Goal: Task Accomplishment & Management: Use online tool/utility

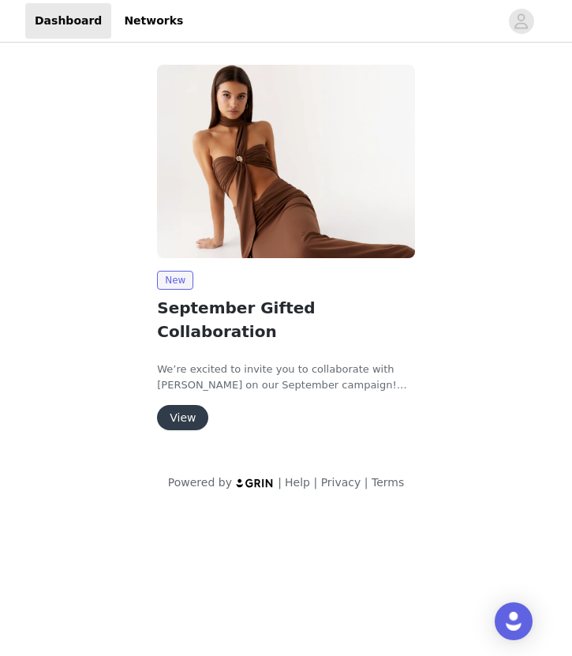
click at [192, 405] on button "View" at bounding box center [182, 417] width 51 height 25
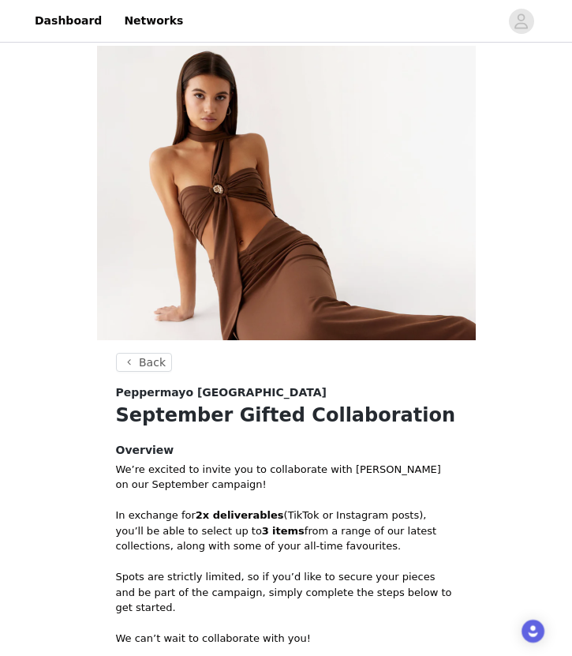
scroll to position [267, 0]
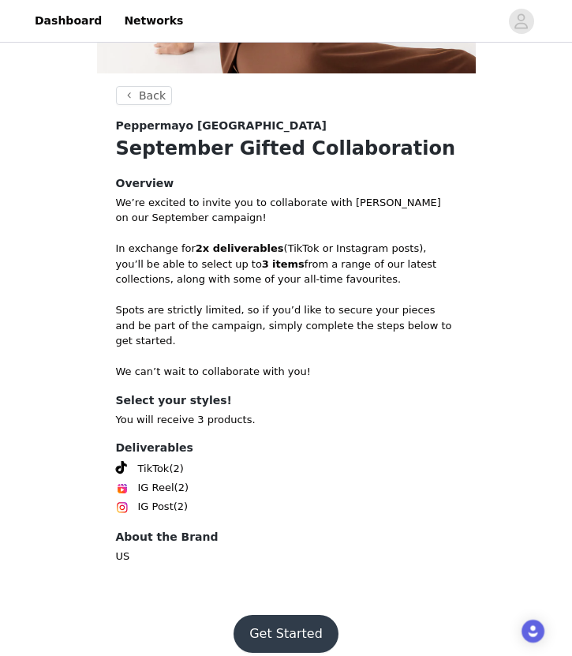
click at [273, 615] on button "Get Started" at bounding box center [286, 634] width 105 height 38
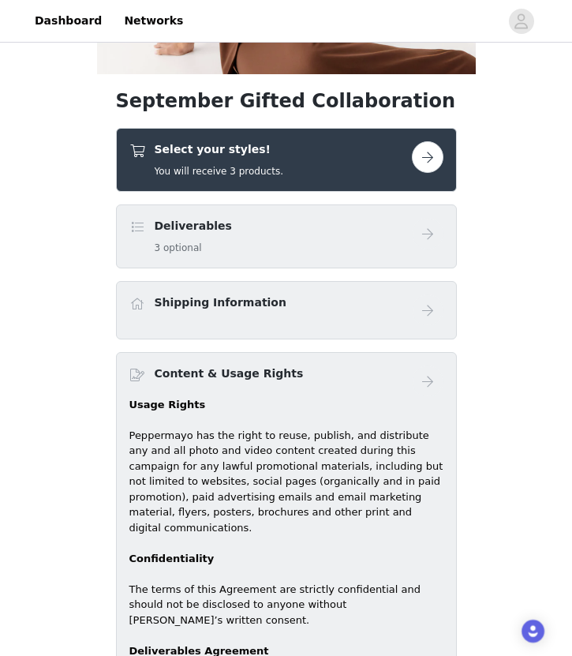
scroll to position [289, 0]
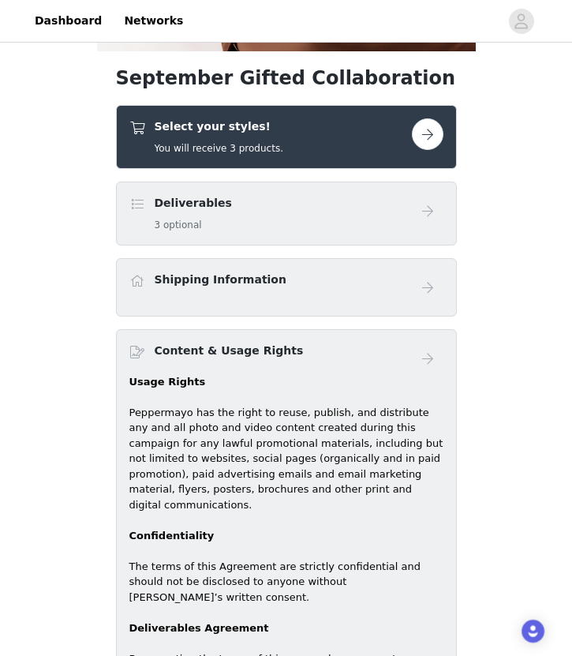
click at [434, 136] on button "button" at bounding box center [428, 134] width 32 height 32
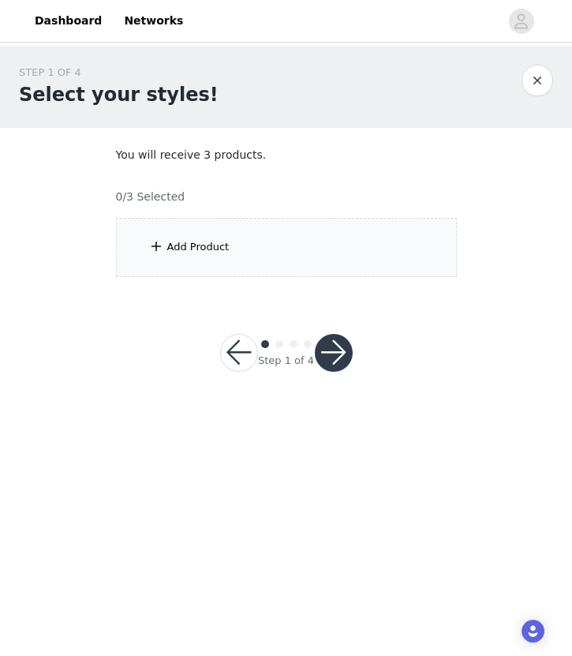
click at [279, 238] on div "Add Product" at bounding box center [286, 247] width 341 height 59
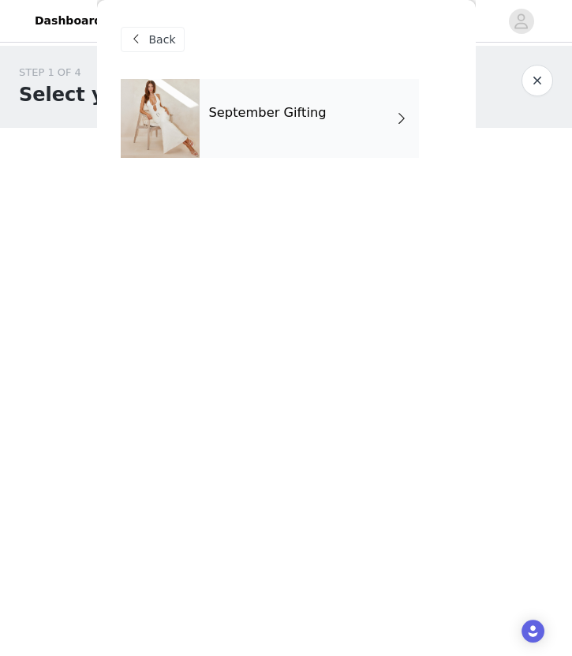
click at [329, 118] on div "September Gifting" at bounding box center [309, 118] width 219 height 79
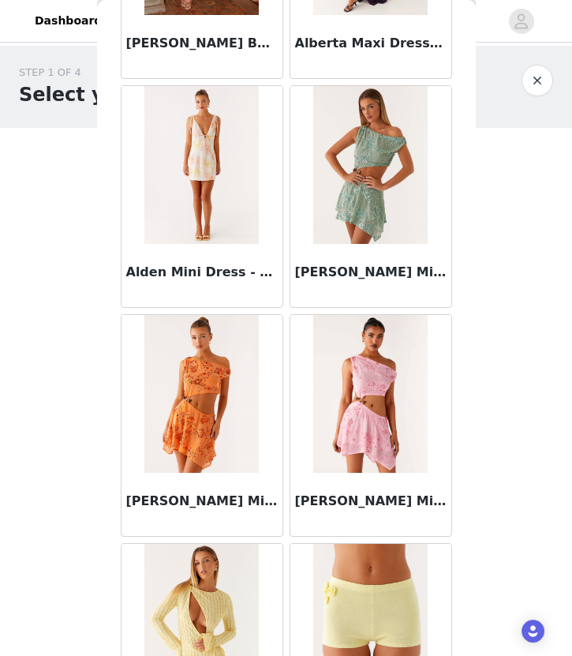
scroll to position [1759, 0]
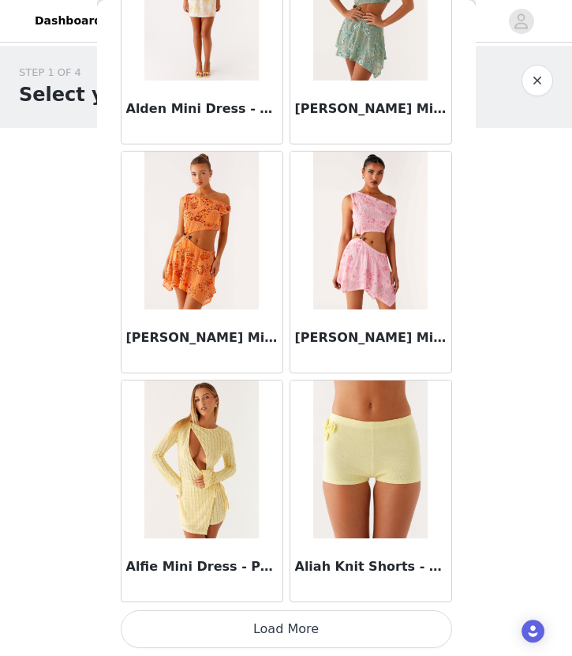
click at [260, 635] on button "Load More" at bounding box center [286, 629] width 331 height 38
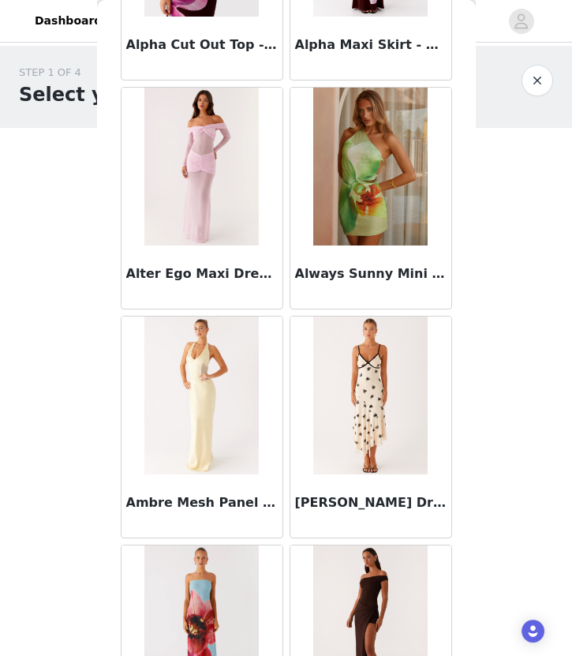
scroll to position [4047, 0]
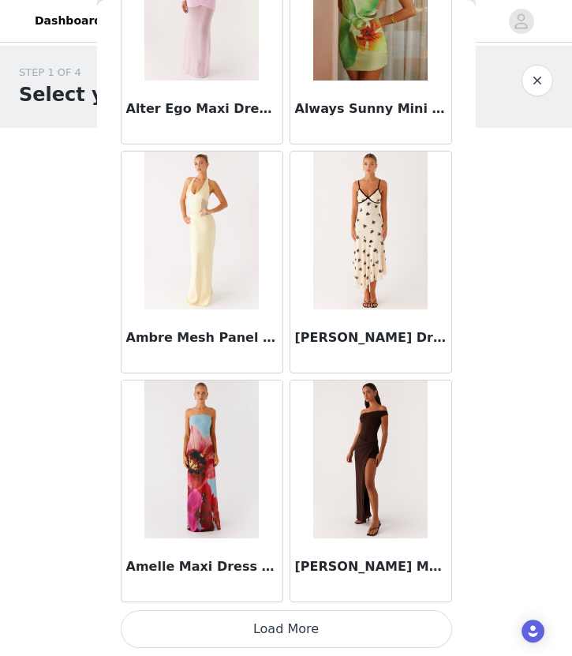
click at [411, 291] on img at bounding box center [370, 231] width 114 height 158
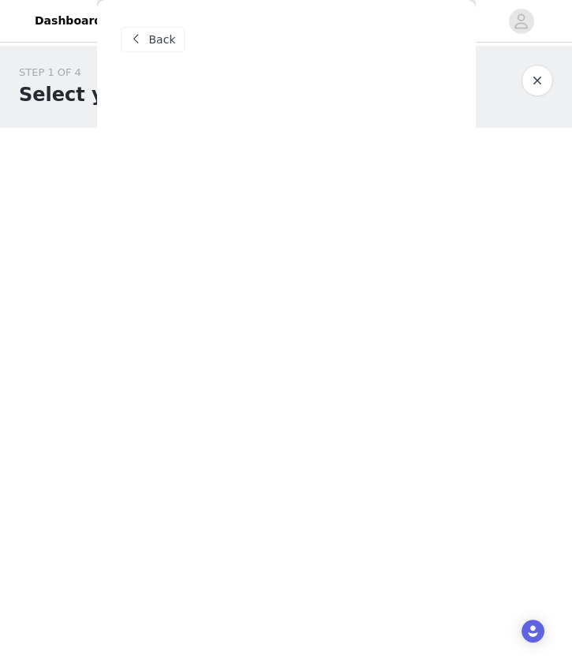
scroll to position [0, 0]
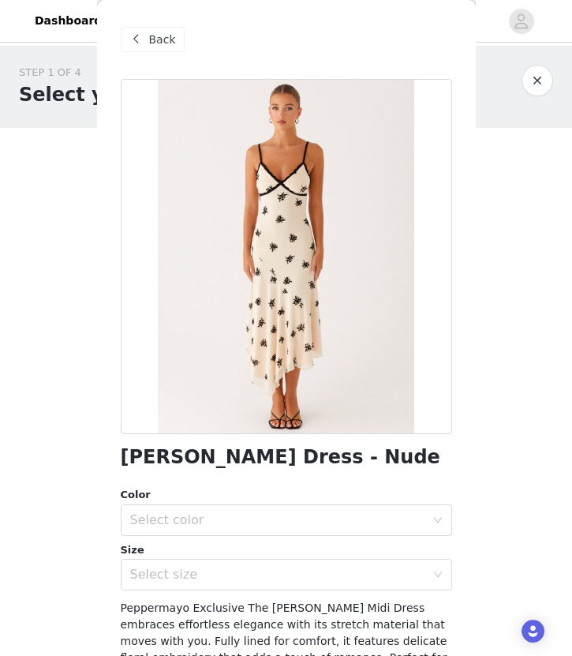
click at [143, 28] on div "Back" at bounding box center [153, 39] width 64 height 25
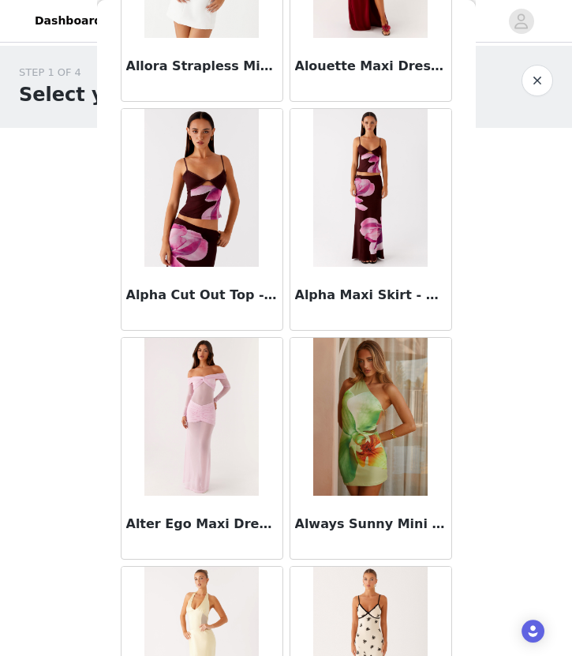
scroll to position [4047, 0]
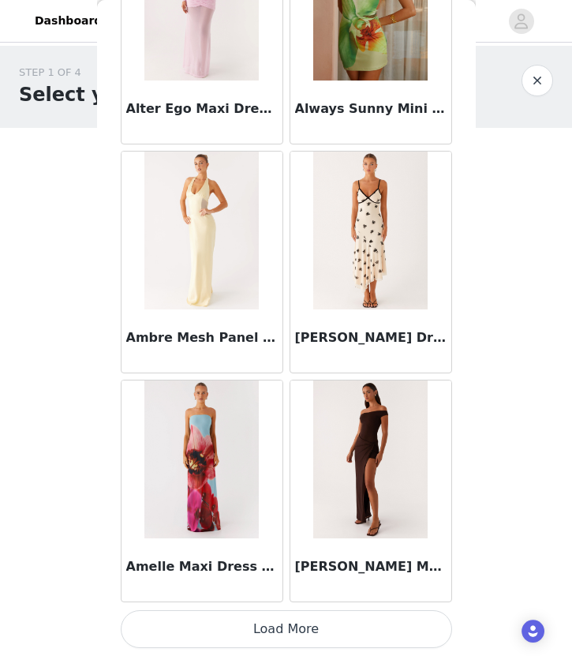
click at [251, 632] on button "Load More" at bounding box center [286, 629] width 331 height 38
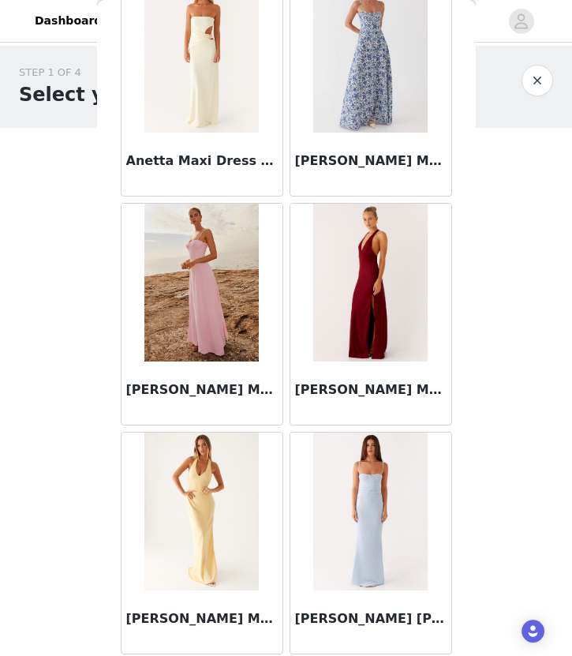
scroll to position [6336, 0]
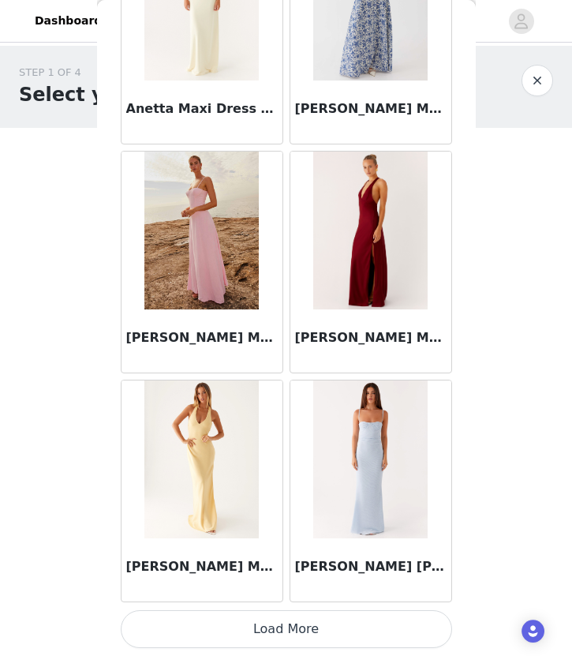
click at [262, 613] on button "Load More" at bounding box center [286, 629] width 331 height 38
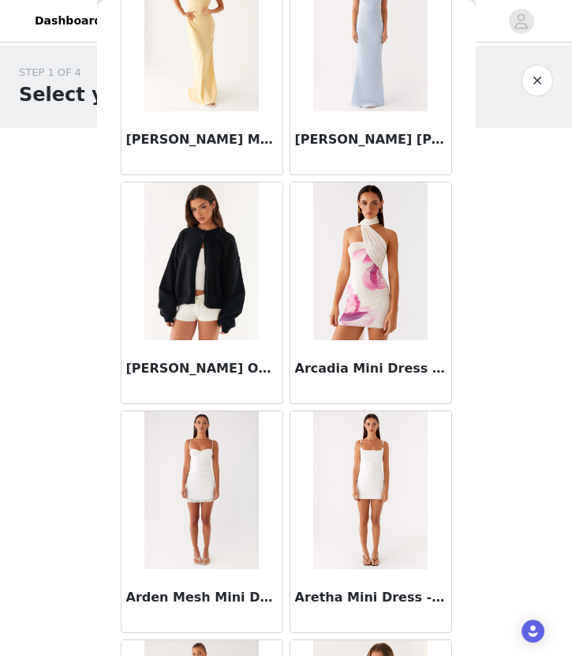
scroll to position [6764, 0]
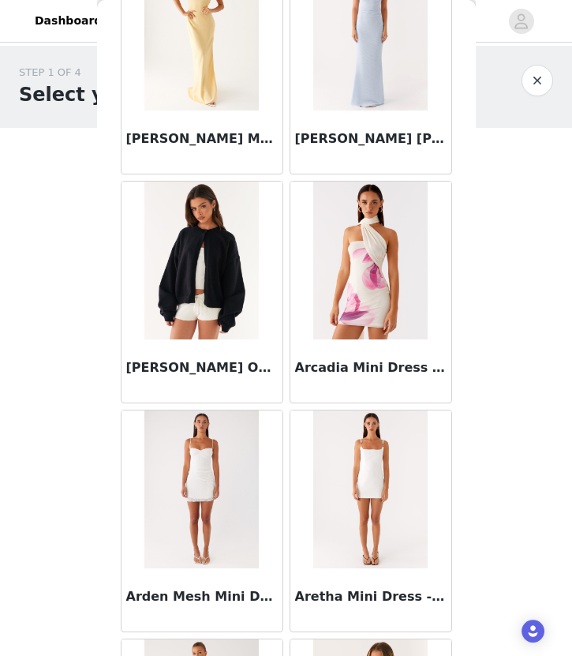
click at [215, 288] on img at bounding box center [201, 261] width 114 height 158
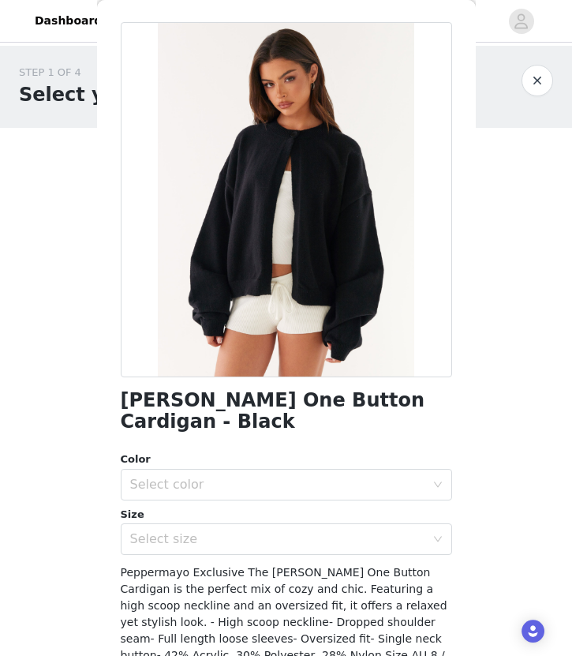
scroll to position [55, 0]
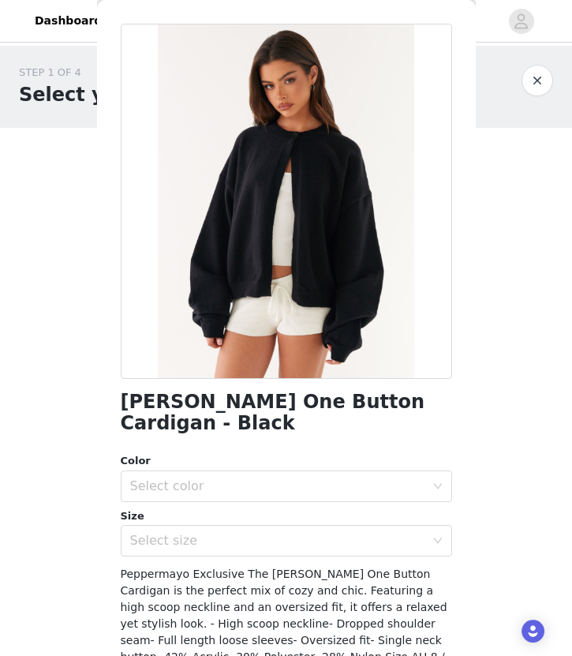
click at [184, 453] on div "Color" at bounding box center [286, 461] width 331 height 16
click at [184, 471] on div "Select color" at bounding box center [281, 486] width 302 height 30
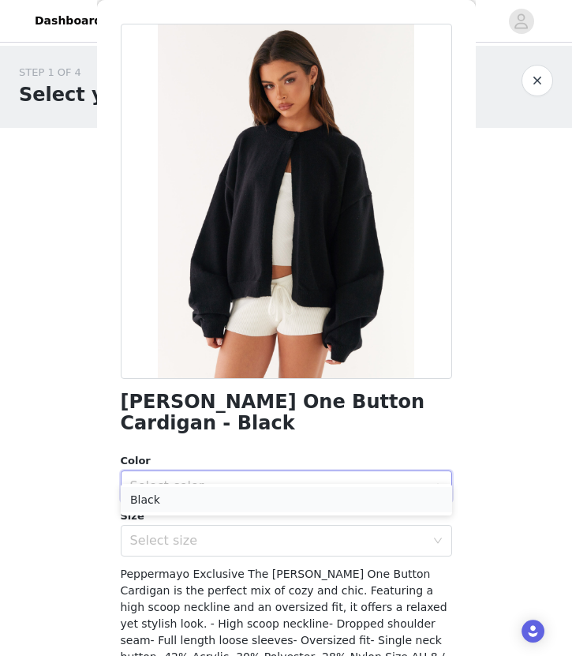
click at [206, 502] on li "Black" at bounding box center [286, 499] width 331 height 25
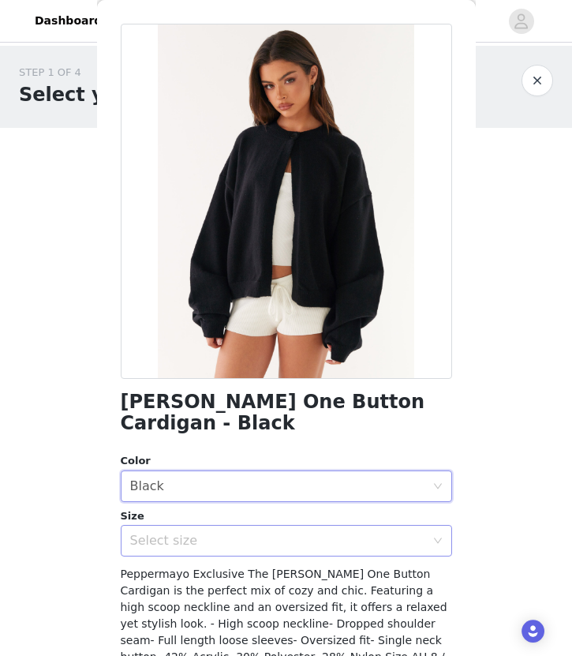
click at [196, 533] on div "Select size" at bounding box center [277, 541] width 295 height 16
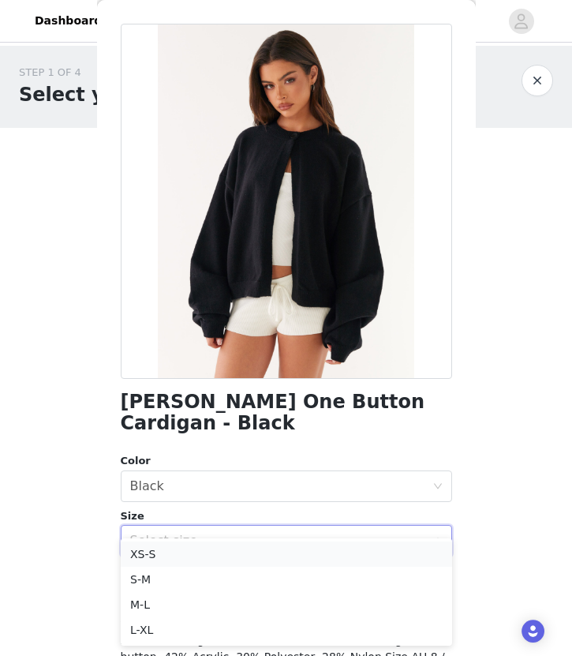
click at [190, 550] on li "XS-S" at bounding box center [286, 553] width 331 height 25
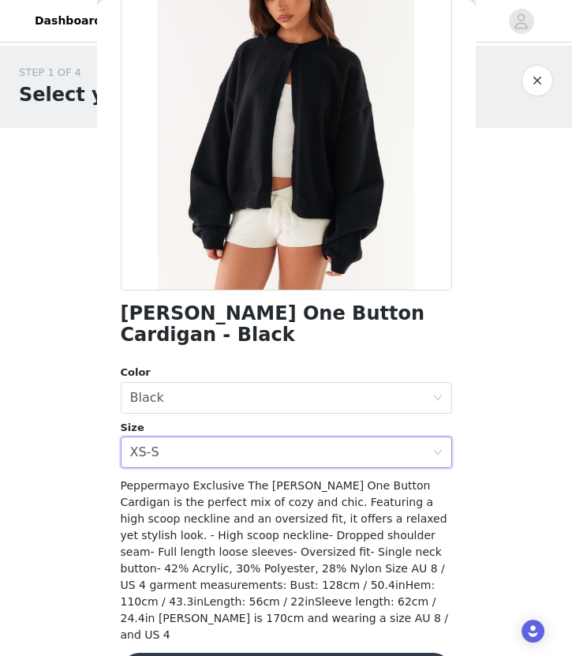
scroll to position [159, 0]
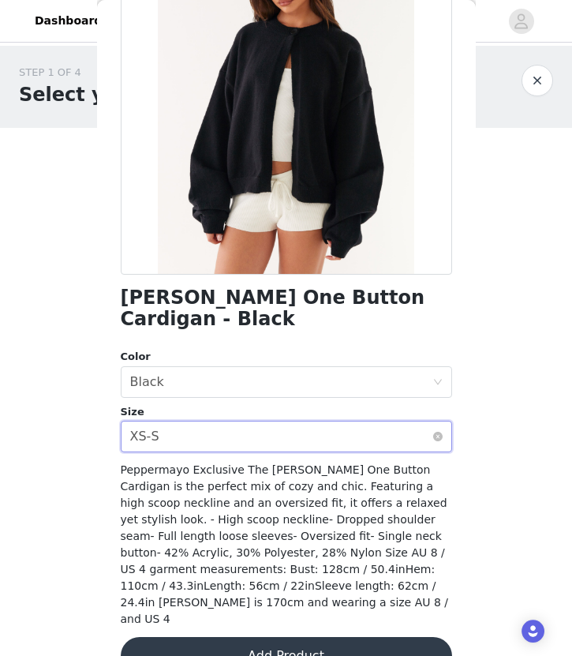
click at [294, 421] on div "Select size XS-S" at bounding box center [281, 436] width 302 height 30
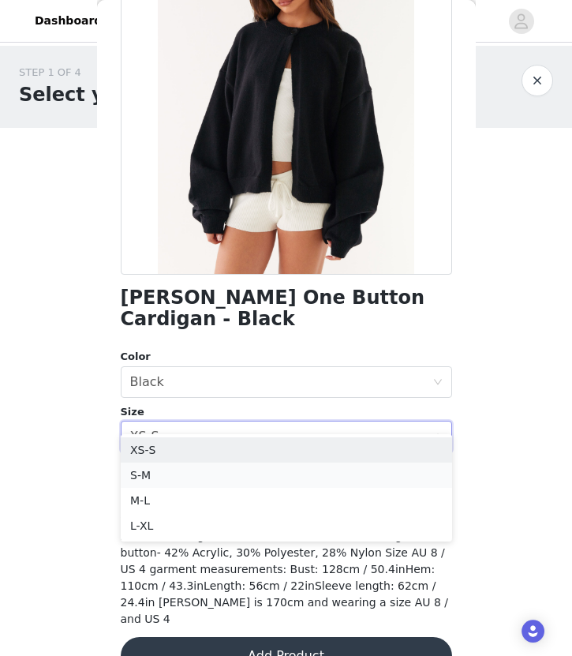
click at [270, 474] on li "S-M" at bounding box center [286, 474] width 331 height 25
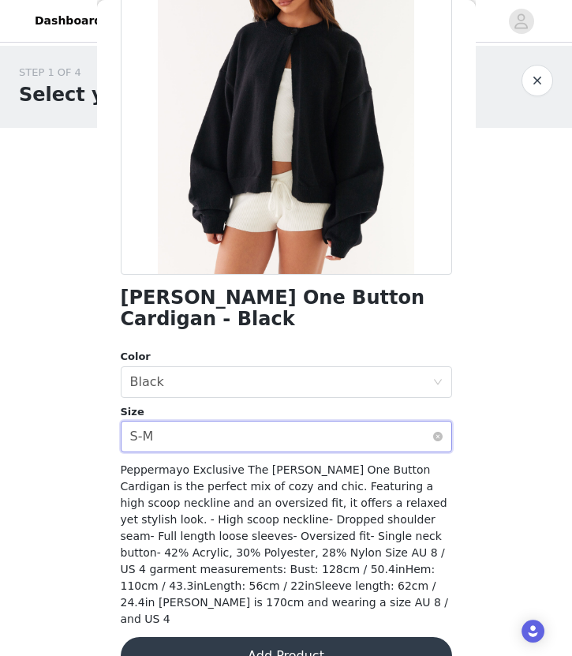
click at [226, 421] on div "Select size S-M" at bounding box center [281, 436] width 302 height 30
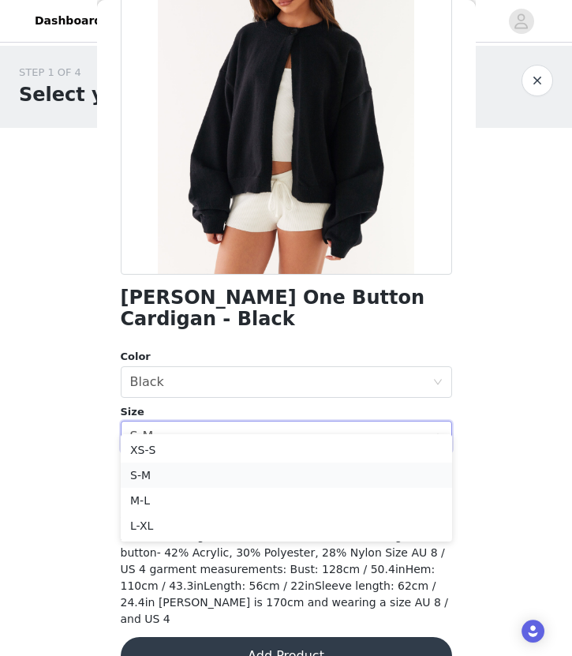
click at [212, 473] on li "S-M" at bounding box center [286, 474] width 331 height 25
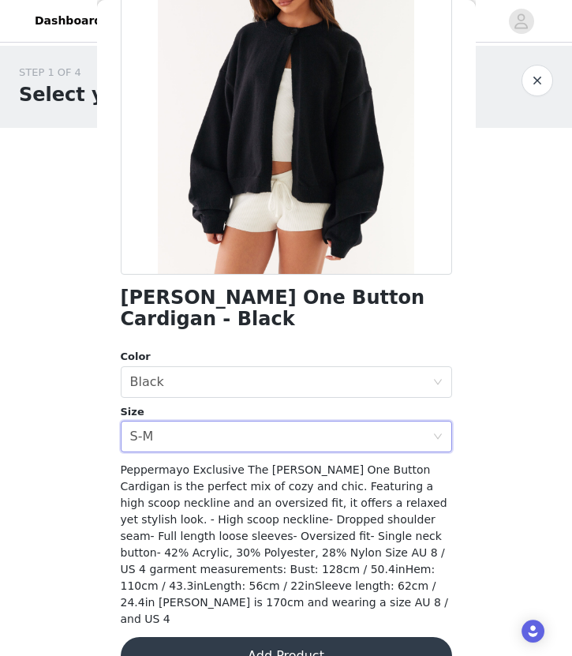
click at [215, 637] on button "Add Product" at bounding box center [286, 656] width 331 height 38
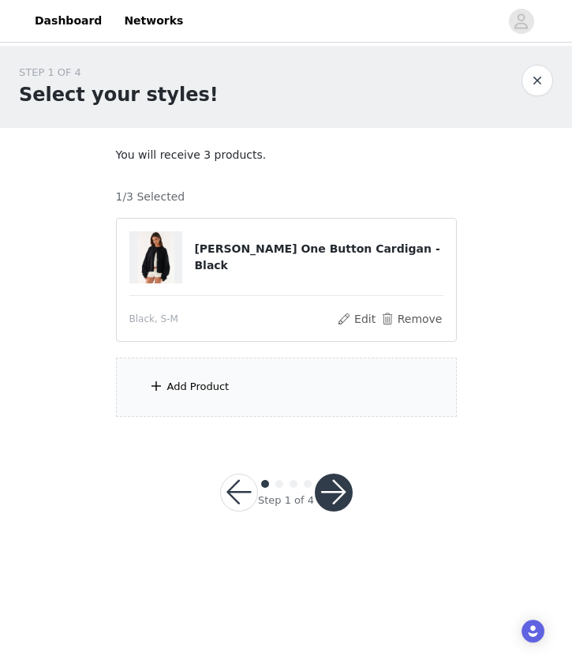
click at [283, 367] on div "Add Product" at bounding box center [286, 386] width 341 height 59
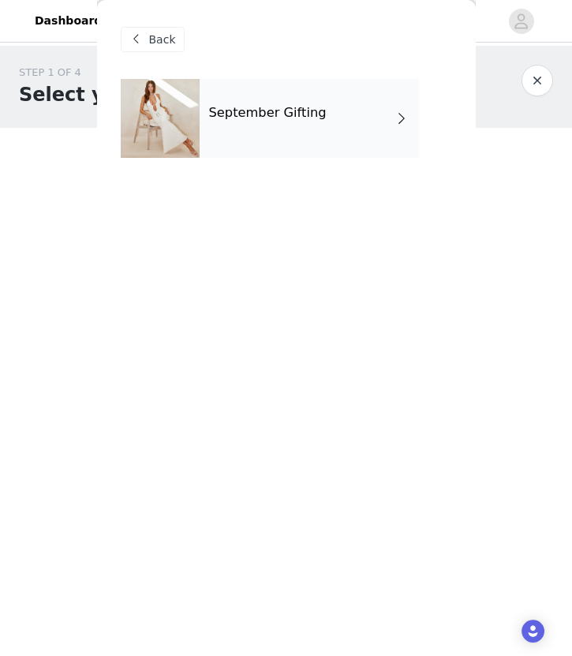
click at [359, 119] on div "September Gifting" at bounding box center [309, 118] width 219 height 79
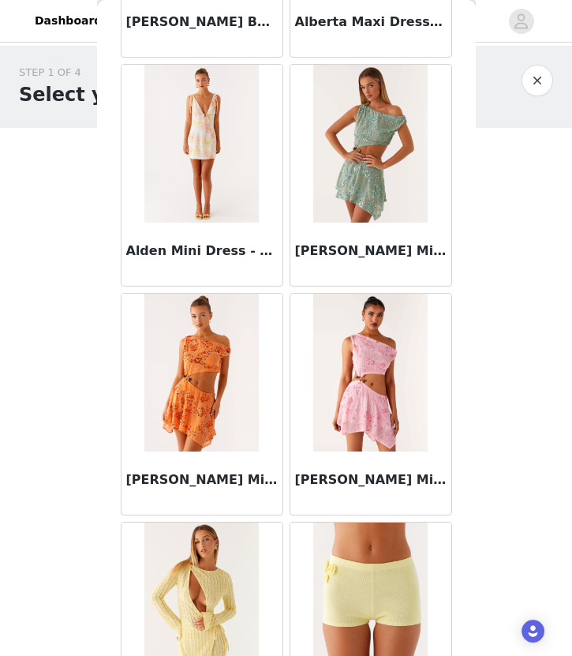
scroll to position [1759, 0]
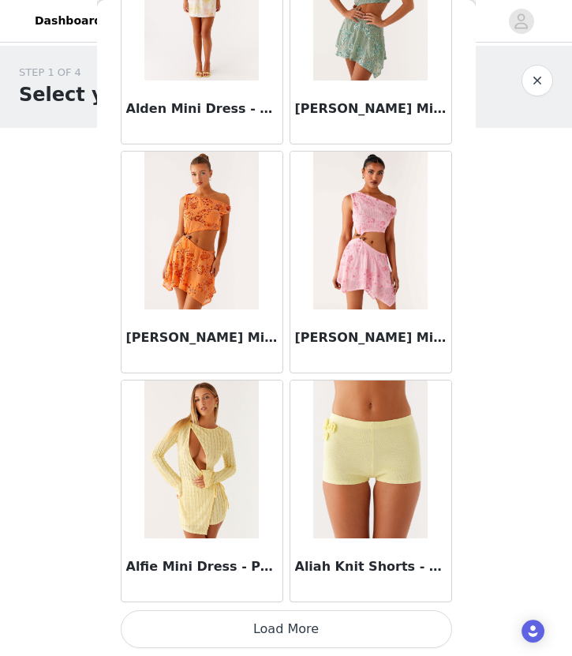
click at [259, 643] on button "Load More" at bounding box center [286, 629] width 331 height 38
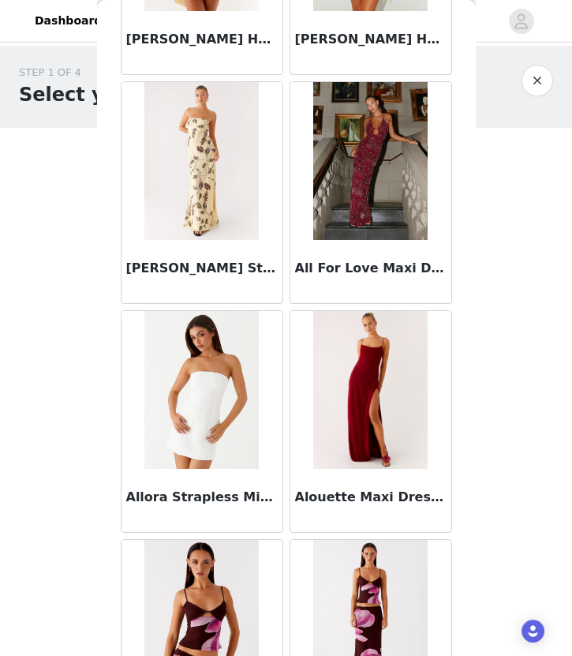
scroll to position [4047, 0]
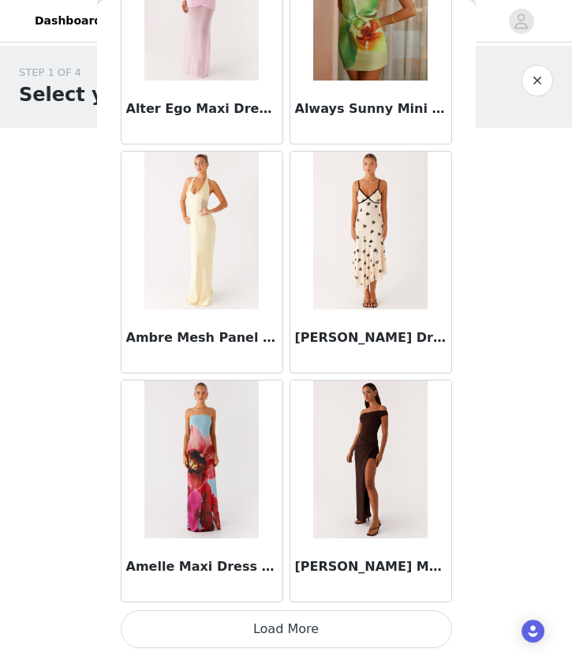
click at [286, 624] on button "Load More" at bounding box center [286, 629] width 331 height 38
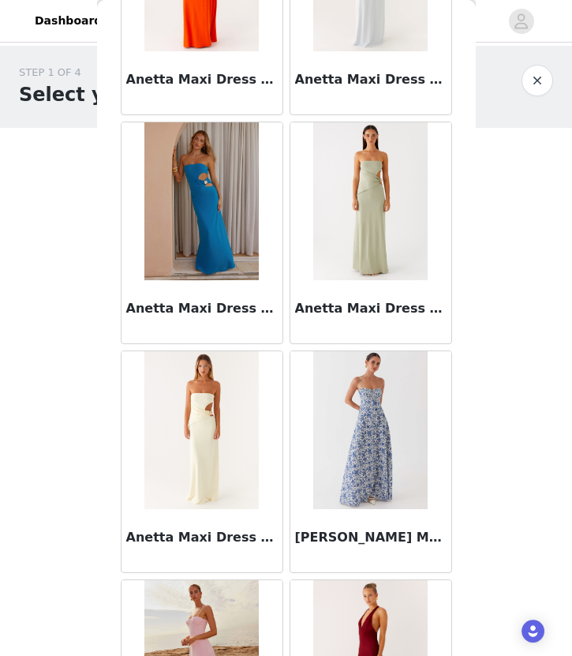
scroll to position [5905, 0]
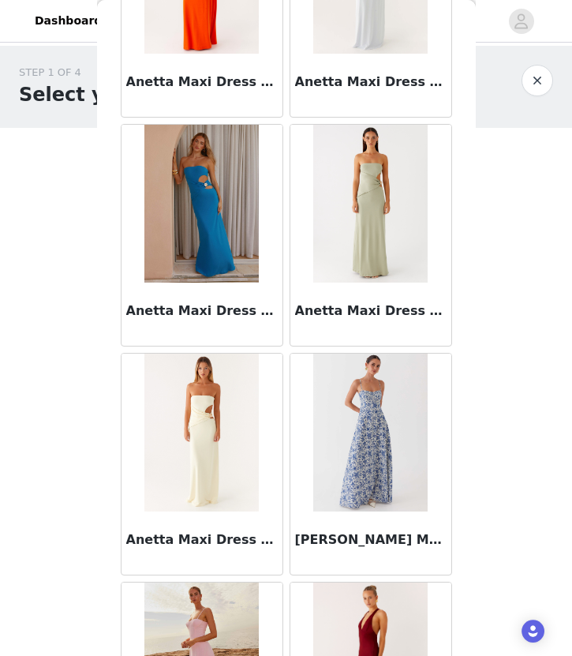
click at [233, 458] on img at bounding box center [201, 433] width 114 height 158
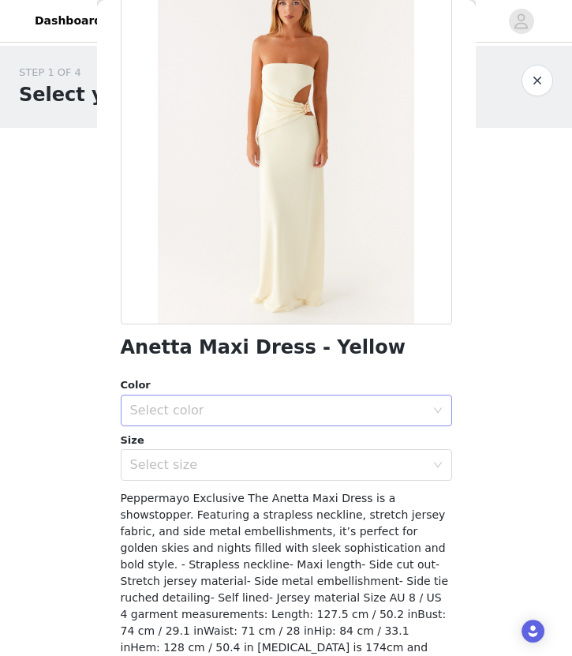
scroll to position [104, 0]
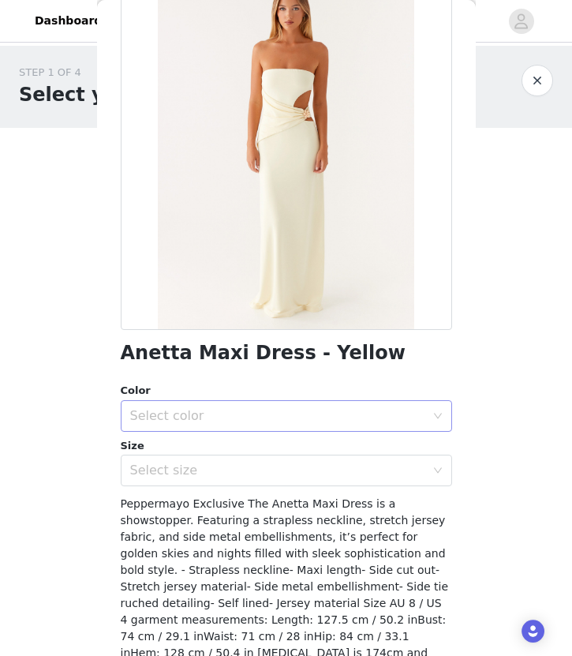
click at [262, 408] on div "Select color" at bounding box center [277, 416] width 295 height 16
click at [209, 449] on li "Yellow" at bounding box center [286, 450] width 331 height 25
click at [209, 477] on div "Select size" at bounding box center [277, 470] width 295 height 16
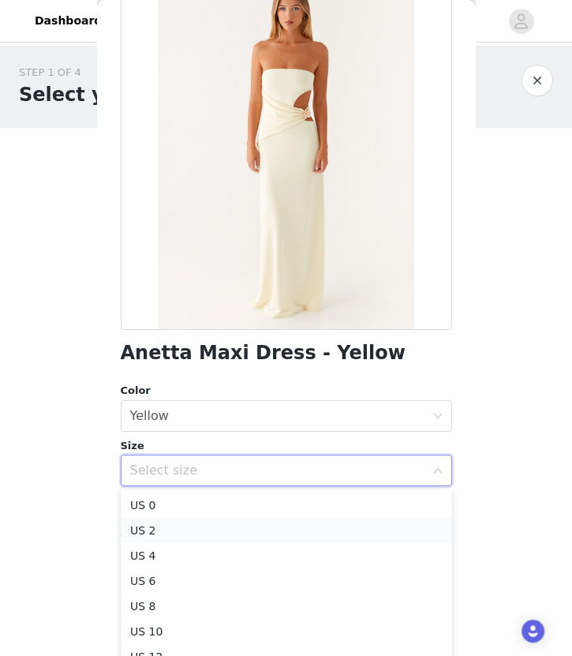
click at [185, 534] on li "US 2" at bounding box center [286, 530] width 331 height 25
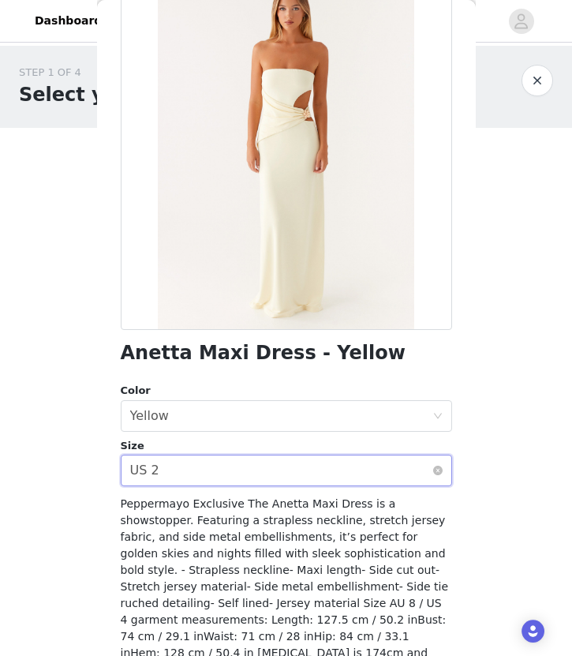
scroll to position [176, 0]
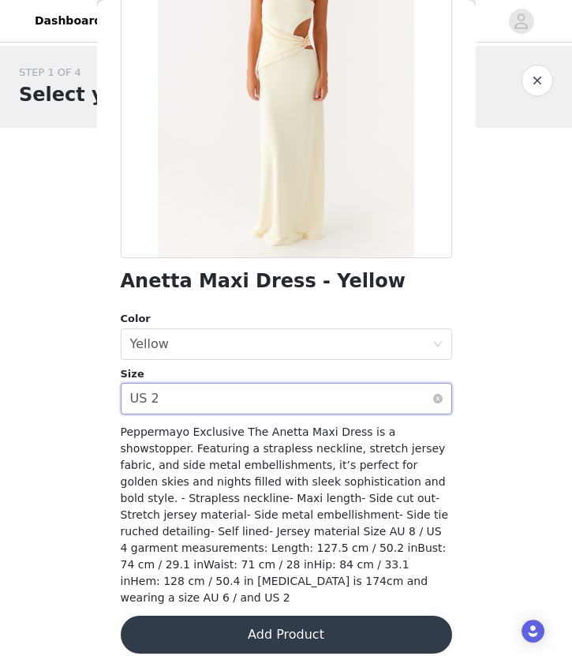
click at [237, 391] on div "Select size US 2" at bounding box center [281, 399] width 302 height 30
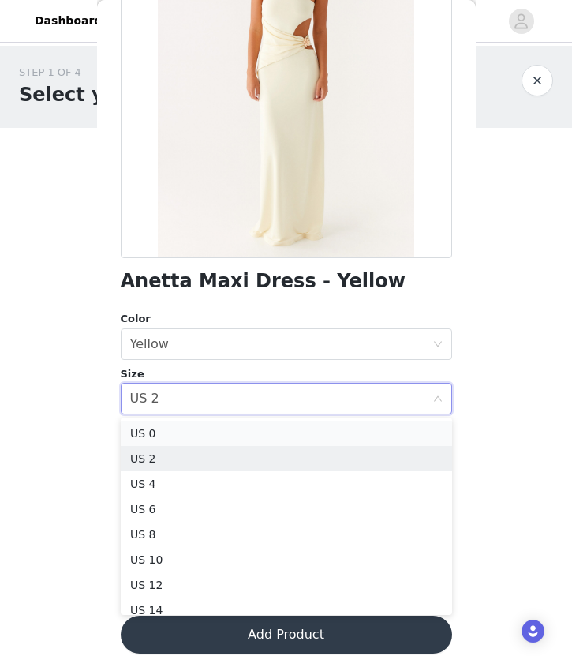
click at [209, 435] on li "US 0" at bounding box center [286, 433] width 331 height 25
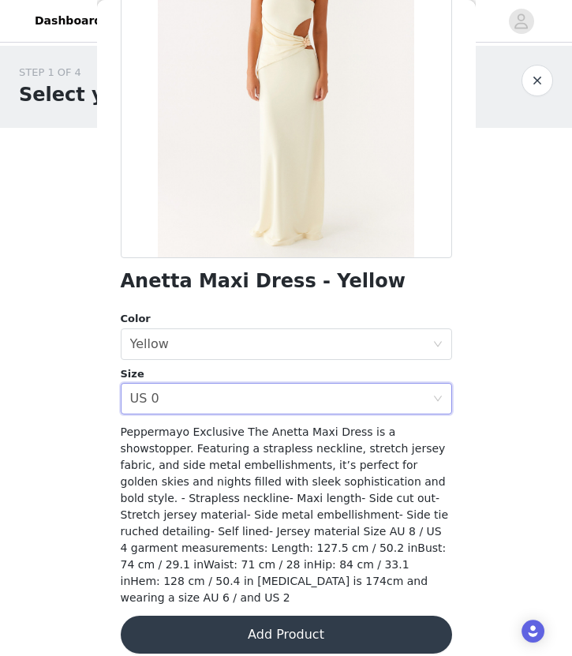
click at [330, 616] on button "Add Product" at bounding box center [286, 635] width 331 height 38
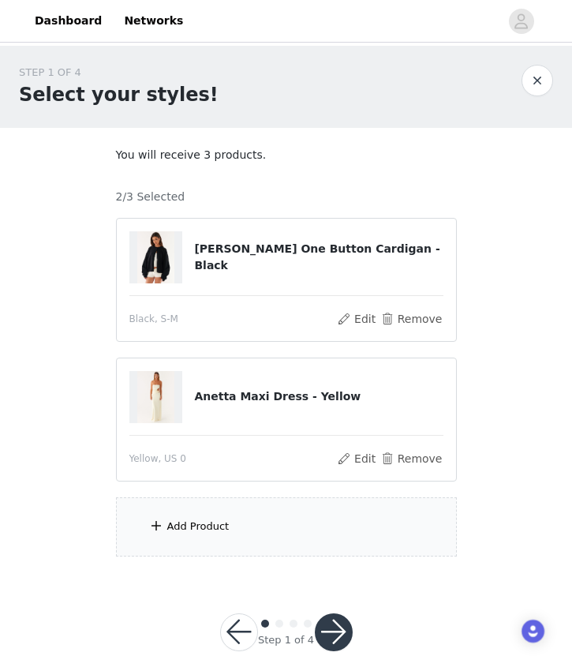
click at [283, 529] on div "Add Product" at bounding box center [286, 526] width 341 height 59
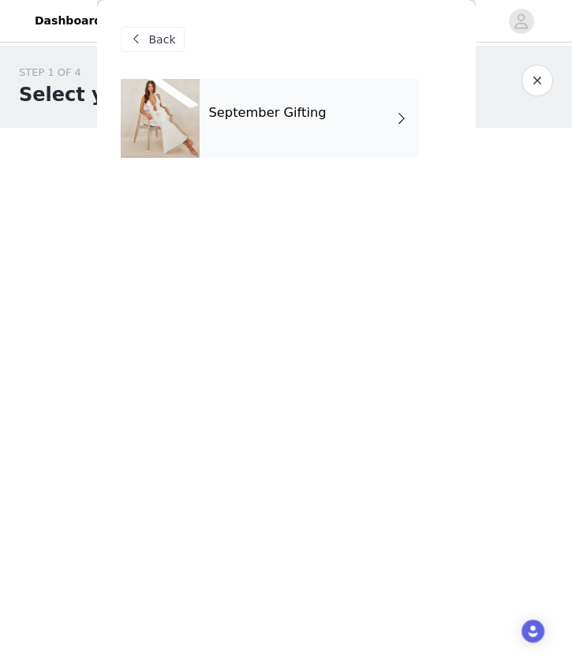
click at [327, 140] on div "September Gifting" at bounding box center [309, 118] width 219 height 79
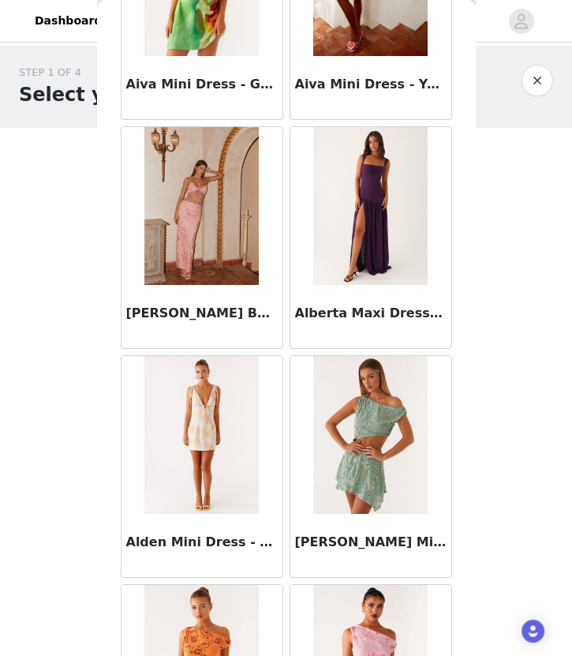
scroll to position [1759, 0]
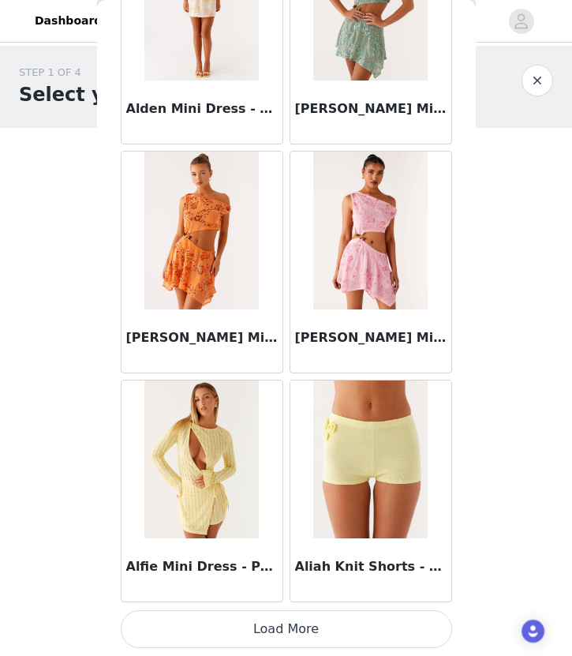
click at [240, 629] on button "Load More" at bounding box center [286, 629] width 331 height 38
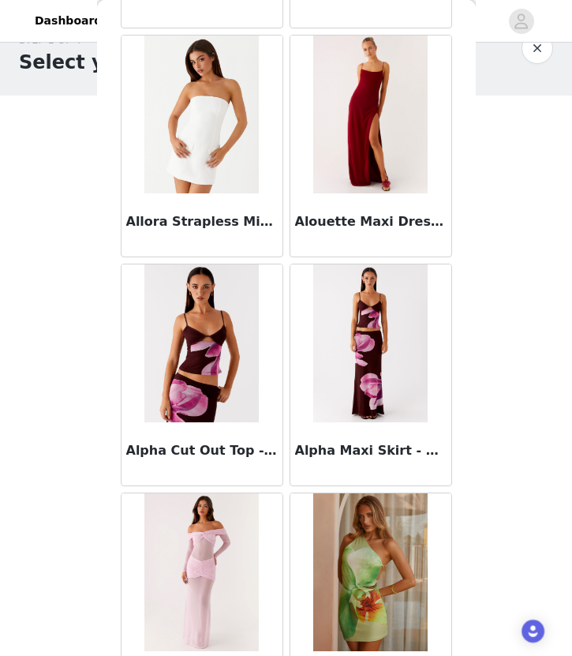
scroll to position [4047, 0]
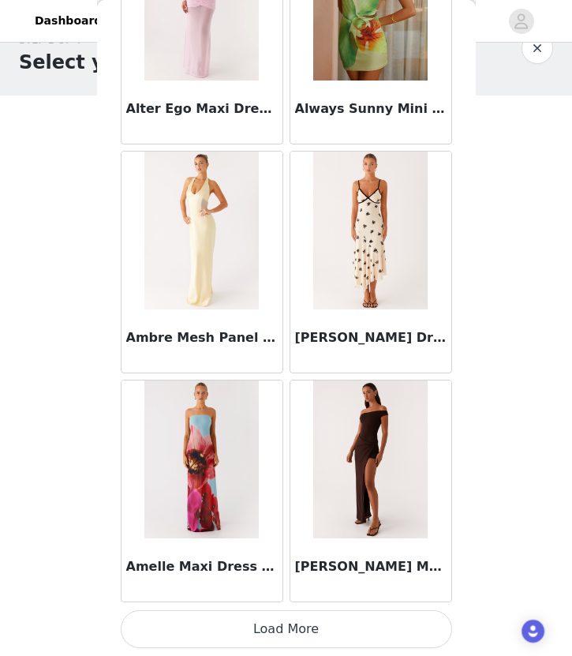
click at [234, 630] on button "Load More" at bounding box center [286, 629] width 331 height 38
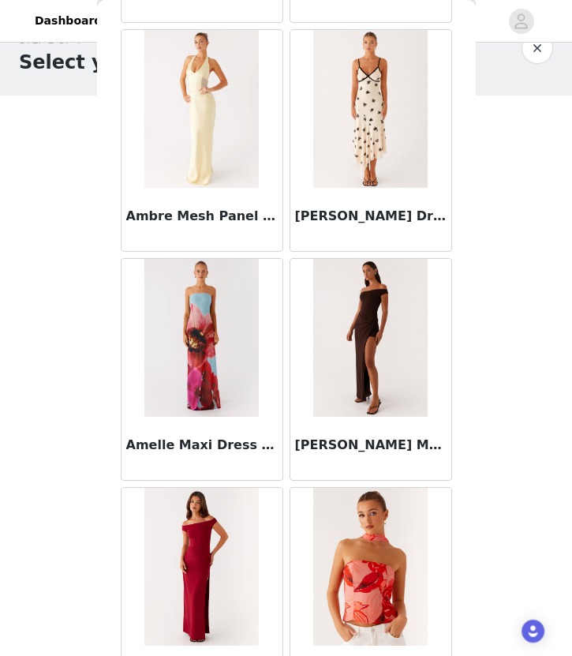
scroll to position [4212, 0]
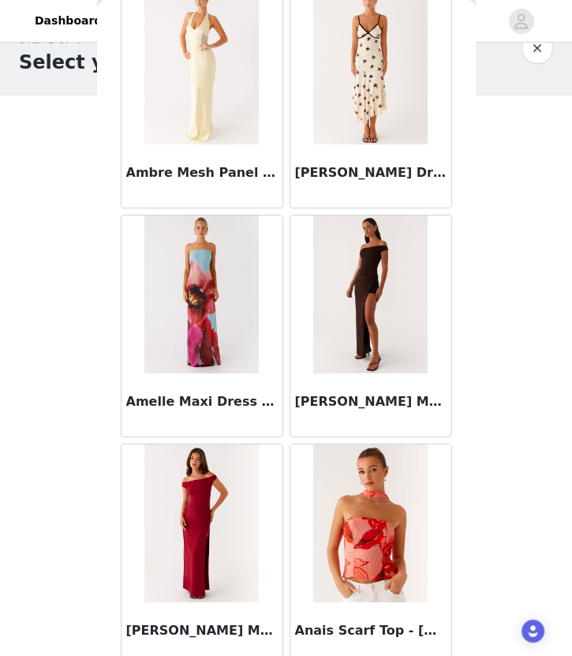
click at [209, 367] on img at bounding box center [201, 294] width 114 height 158
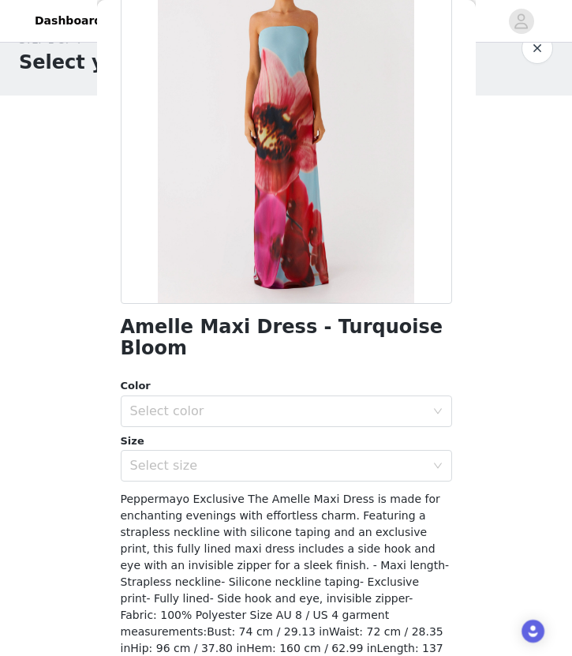
scroll to position [107, 0]
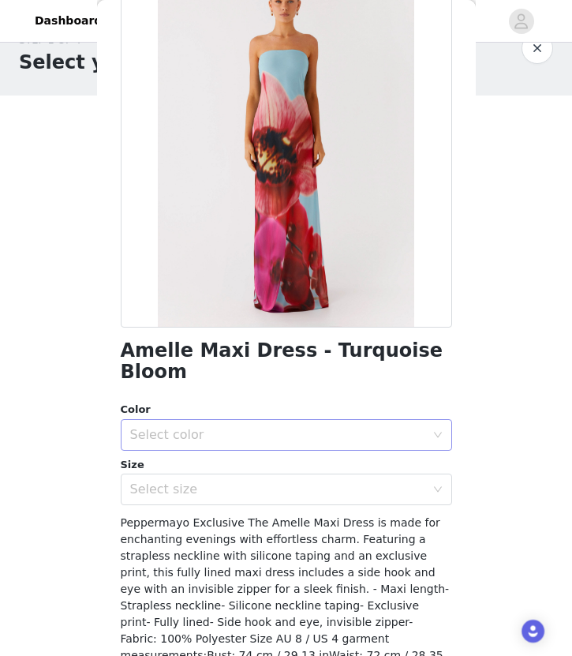
click at [232, 427] on div "Select color" at bounding box center [277, 435] width 295 height 16
click at [214, 451] on li "Turquiose Bloom" at bounding box center [286, 448] width 331 height 25
click at [214, 481] on div "Select size" at bounding box center [277, 489] width 295 height 16
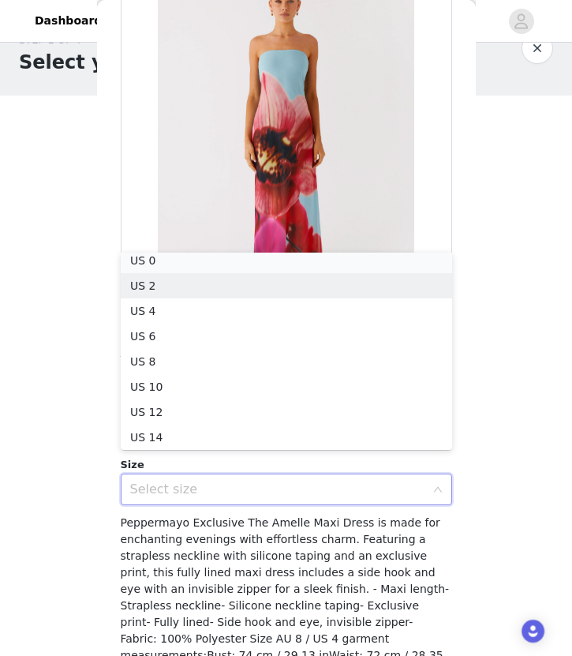
scroll to position [3, 0]
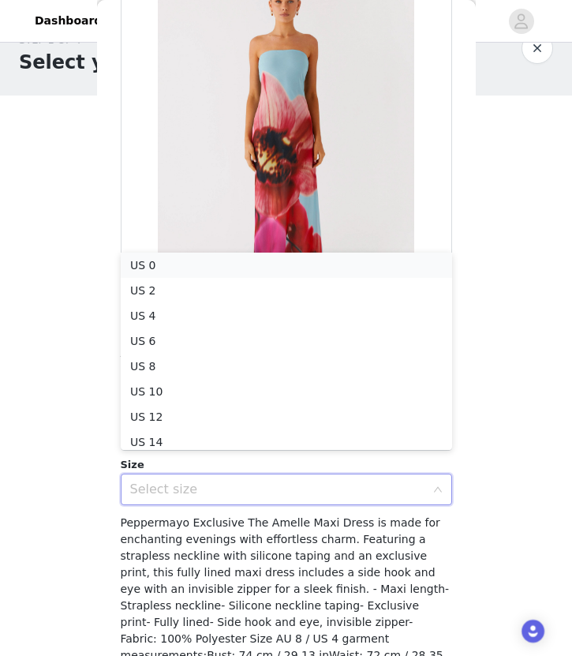
click at [185, 262] on li "US 0" at bounding box center [286, 265] width 331 height 25
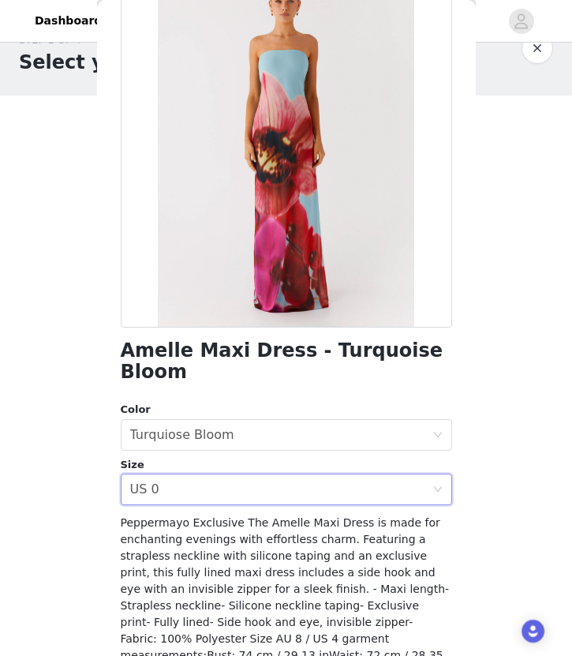
scroll to position [193, 0]
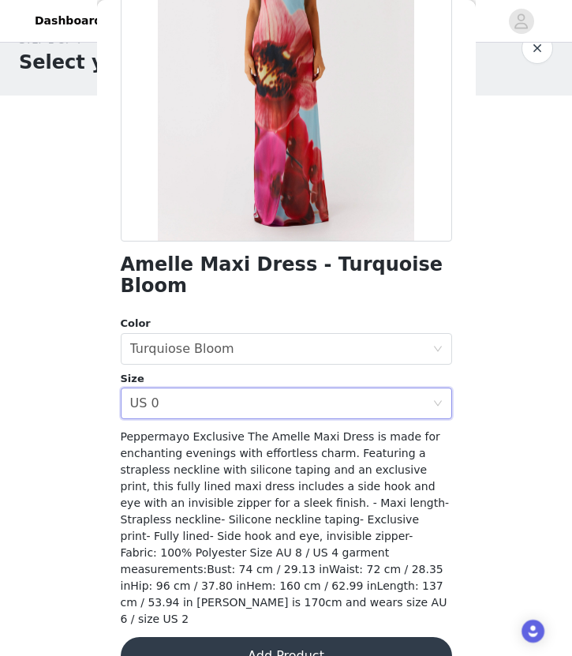
click at [280, 637] on button "Add Product" at bounding box center [286, 656] width 331 height 38
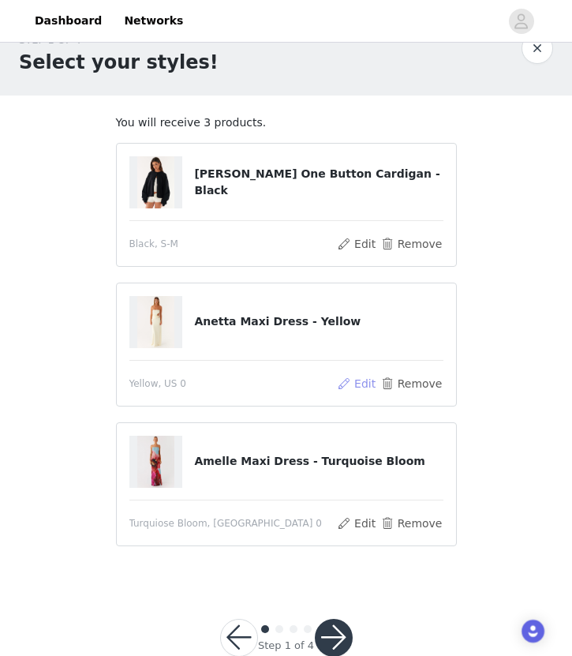
click at [351, 383] on button "Edit" at bounding box center [357, 383] width 40 height 19
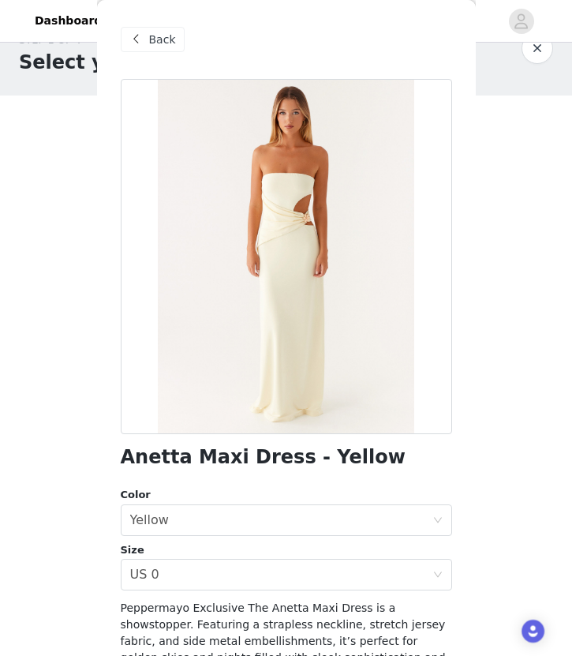
click at [544, 51] on button "button" at bounding box center [538, 48] width 32 height 32
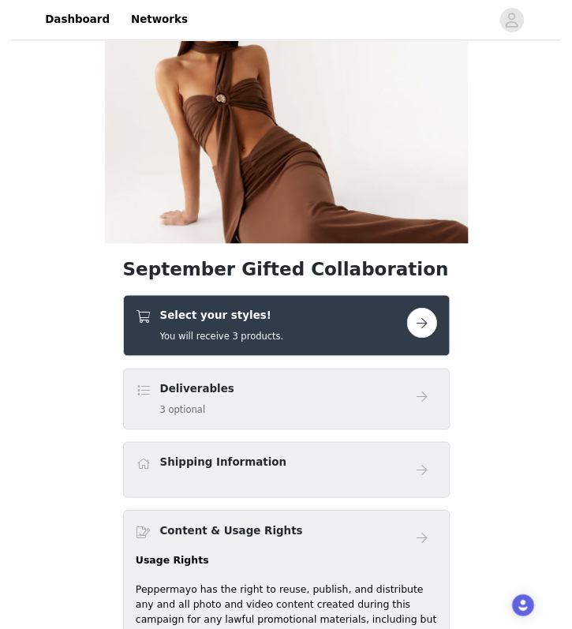
scroll to position [84, 0]
